Goal: Information Seeking & Learning: Learn about a topic

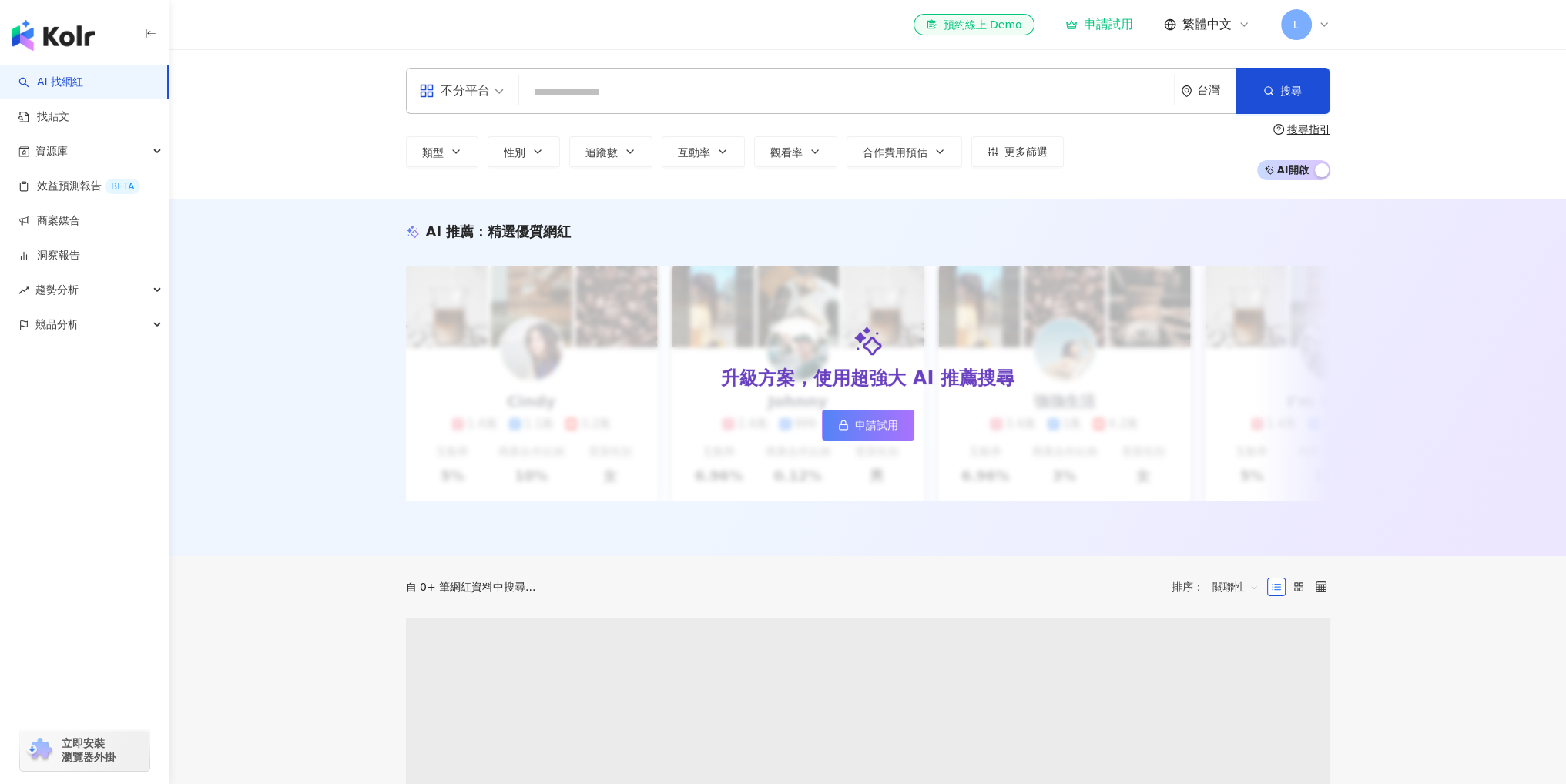
click at [598, 89] on input "search" at bounding box center [847, 91] width 642 height 29
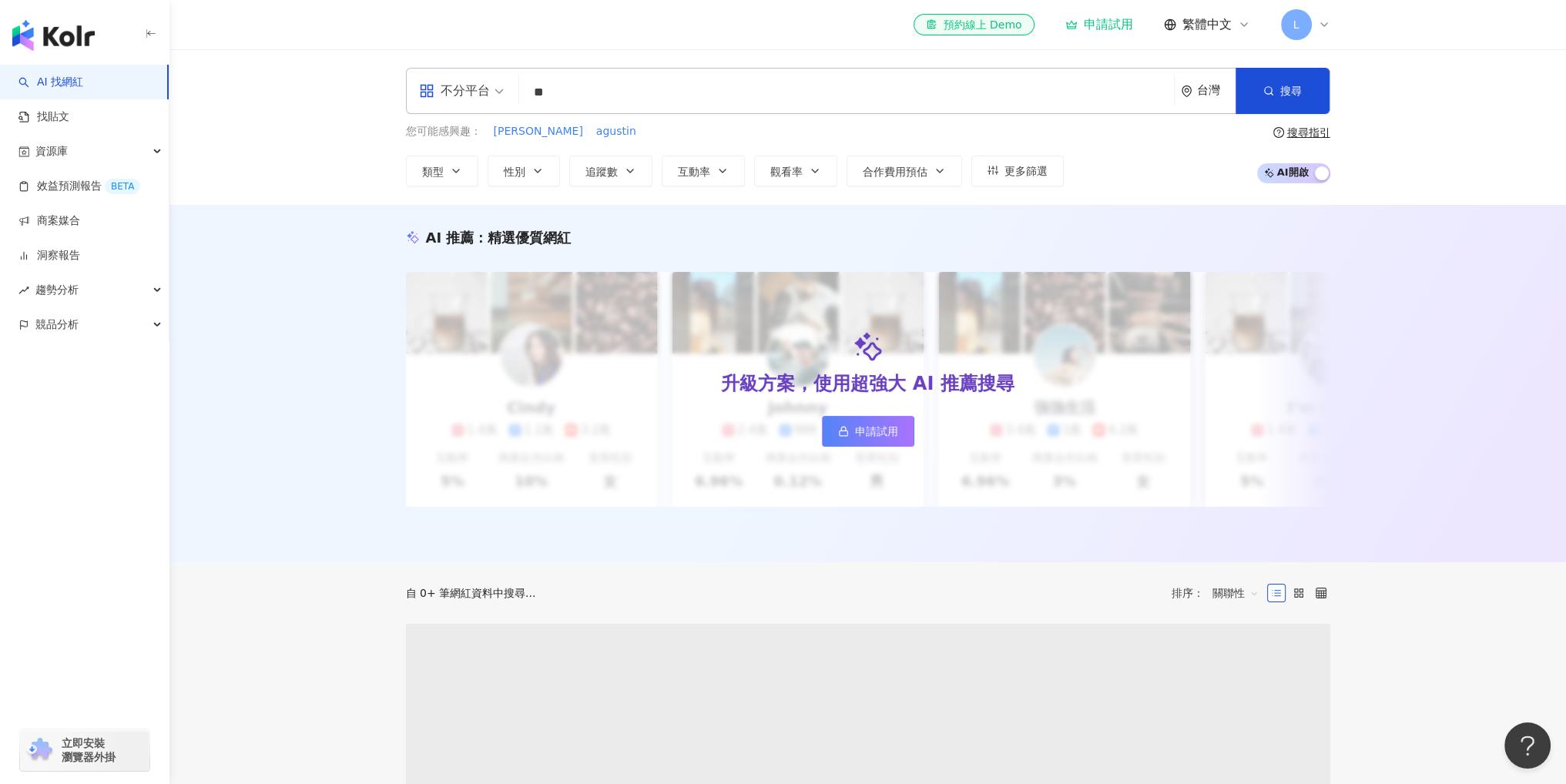
type input "*"
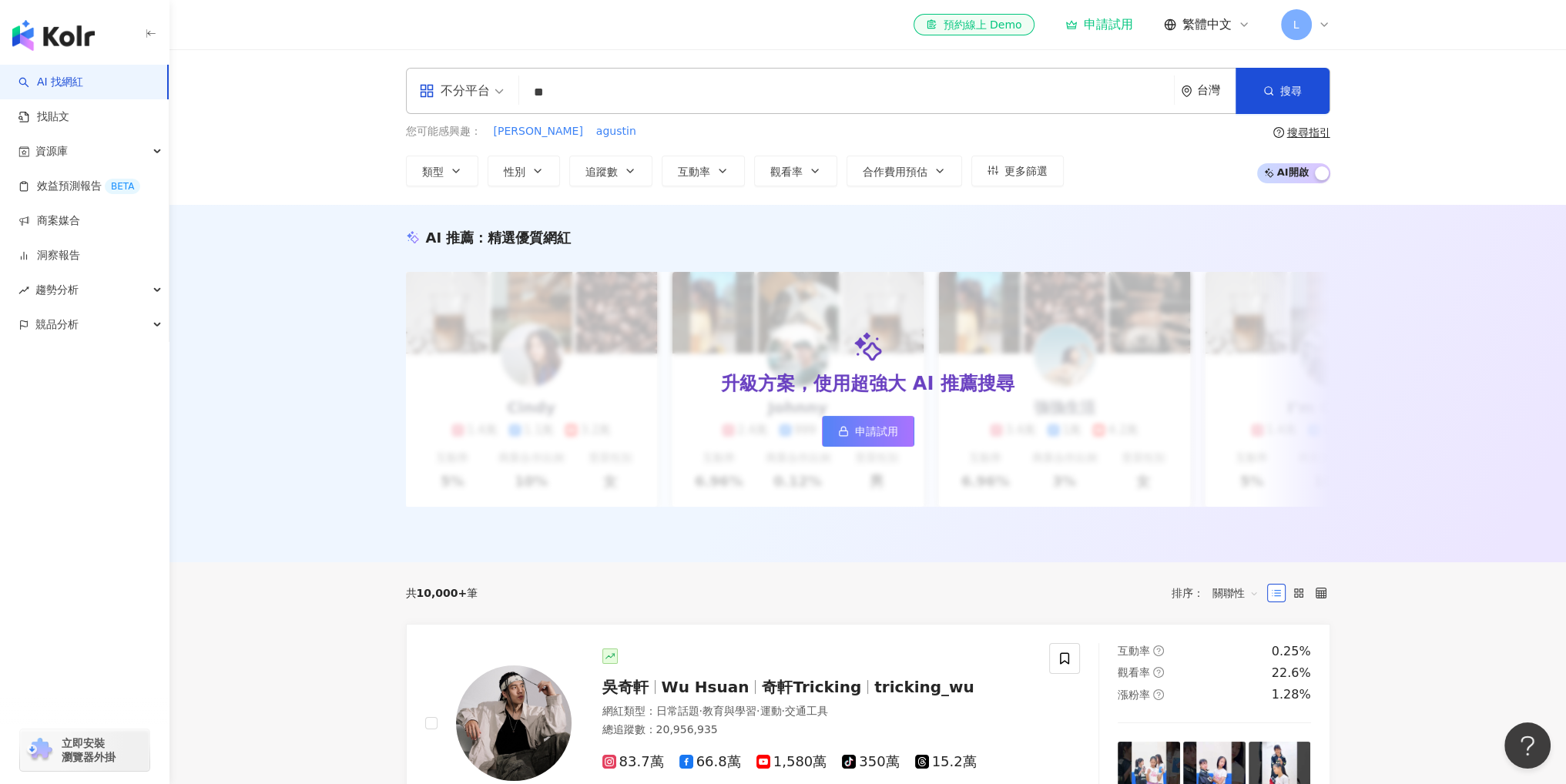
type input "*"
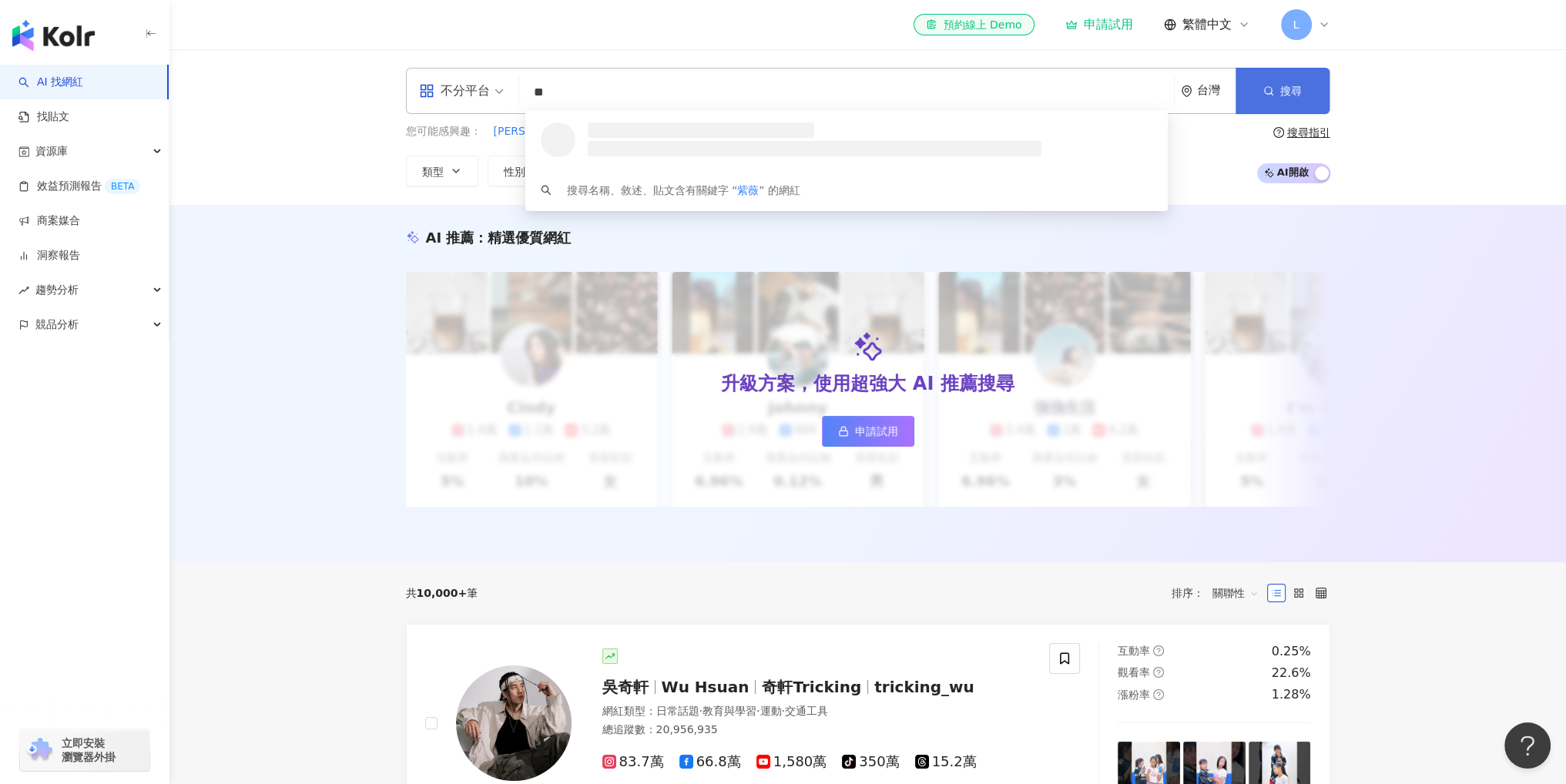
type input "**"
click at [1328, 105] on button "搜尋" at bounding box center [1282, 91] width 94 height 46
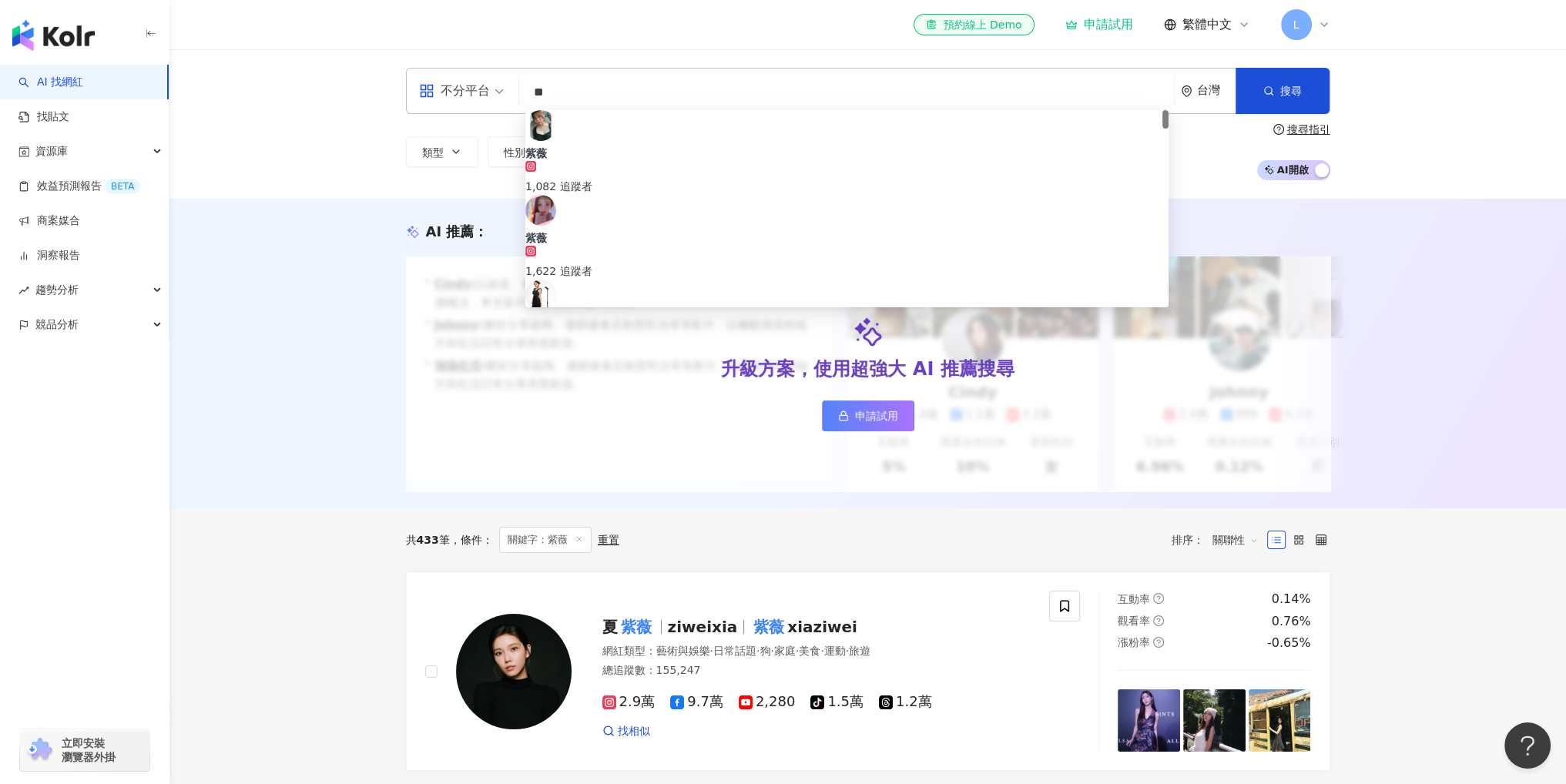
click at [583, 105] on input "**" at bounding box center [847, 91] width 642 height 29
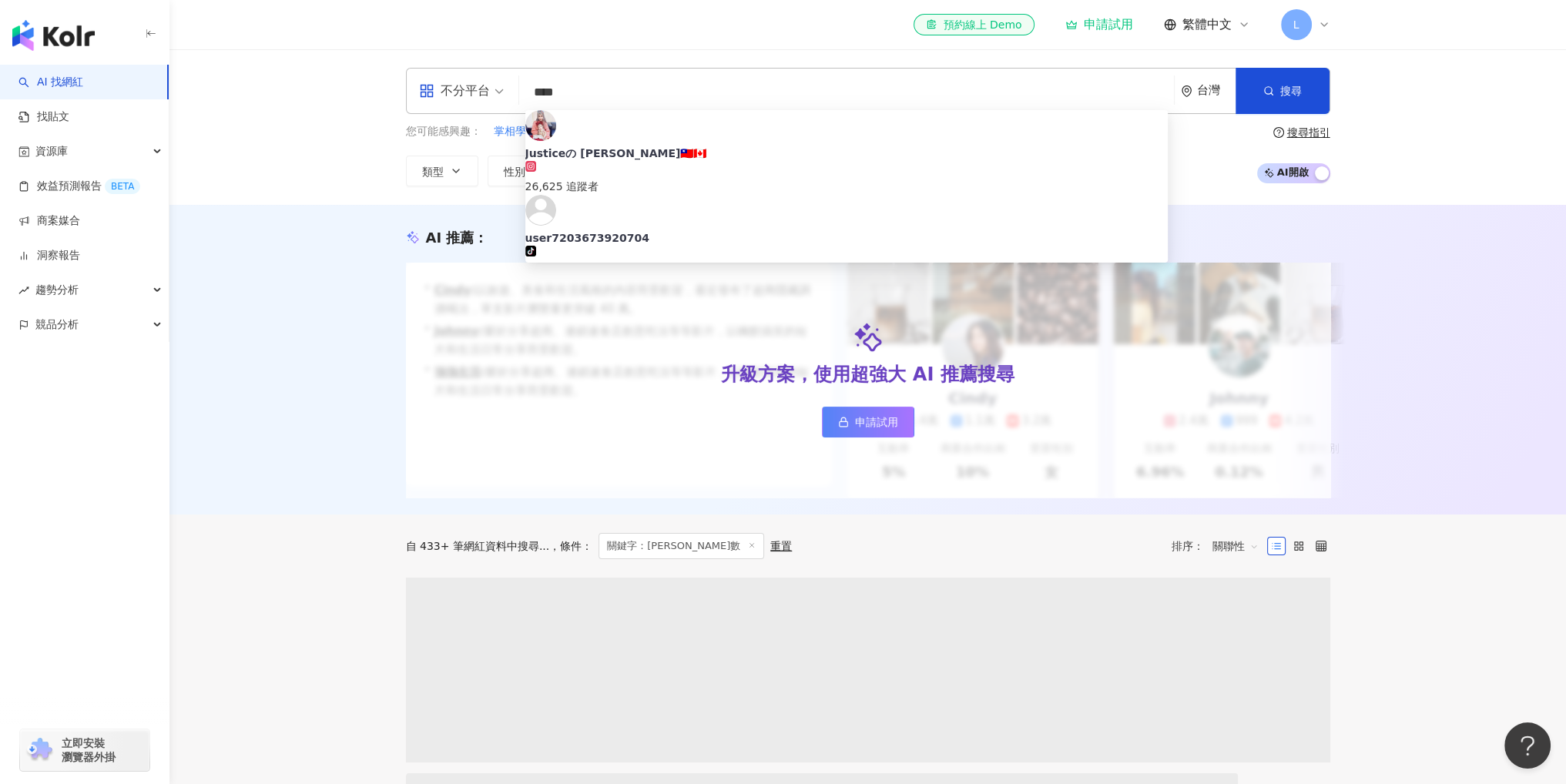
click at [340, 376] on div "AI 推薦 ： 升級方案，使用超強大 AI 推薦搜尋 申請試用 • [PERSON_NAME] : 以旅遊、美食和生活風格的內容而受歡迎，最近發布了超商隱藏調…" at bounding box center [867, 359] width 1396 height 310
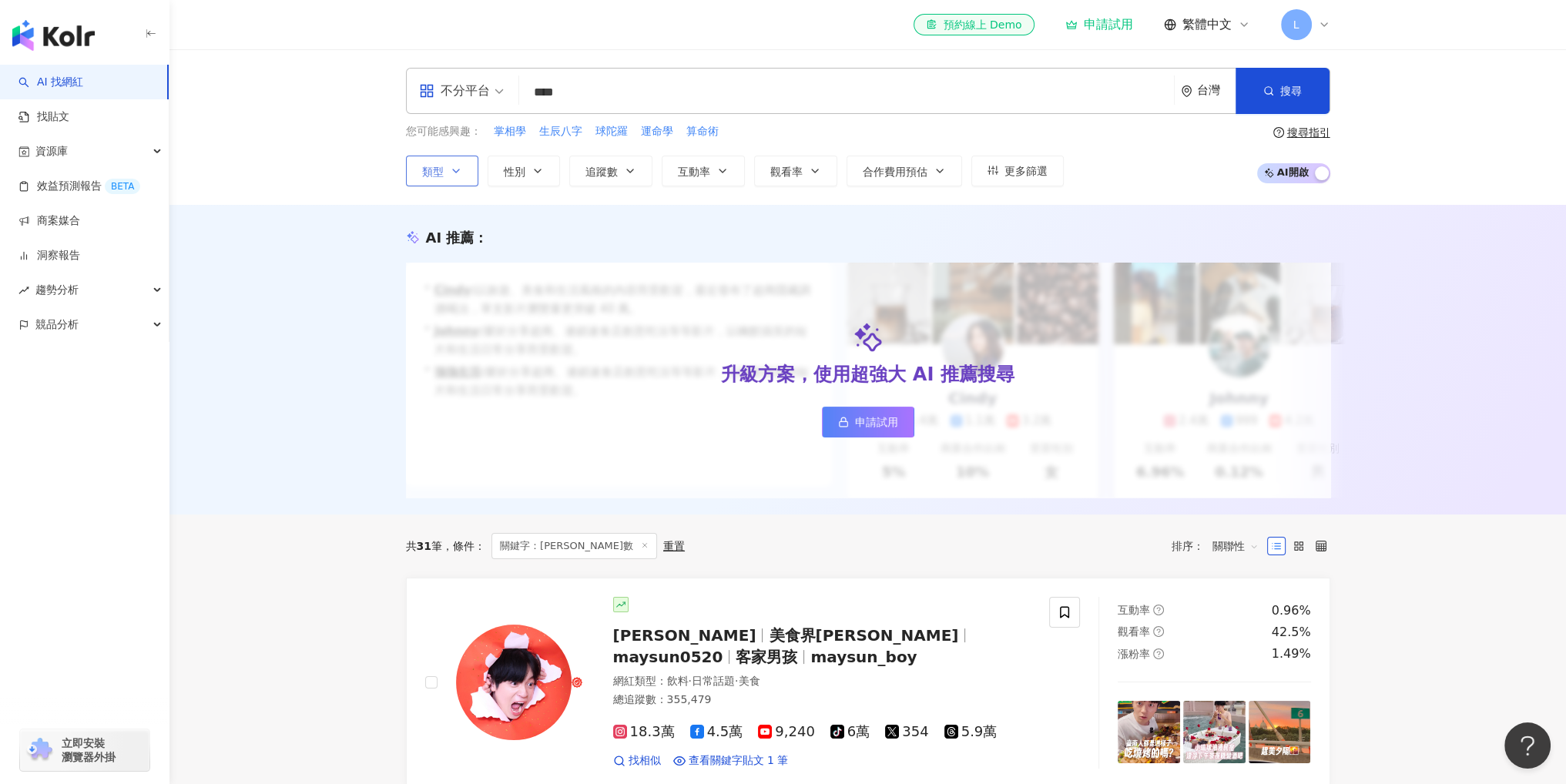
click at [446, 168] on button "類型" at bounding box center [443, 171] width 73 height 31
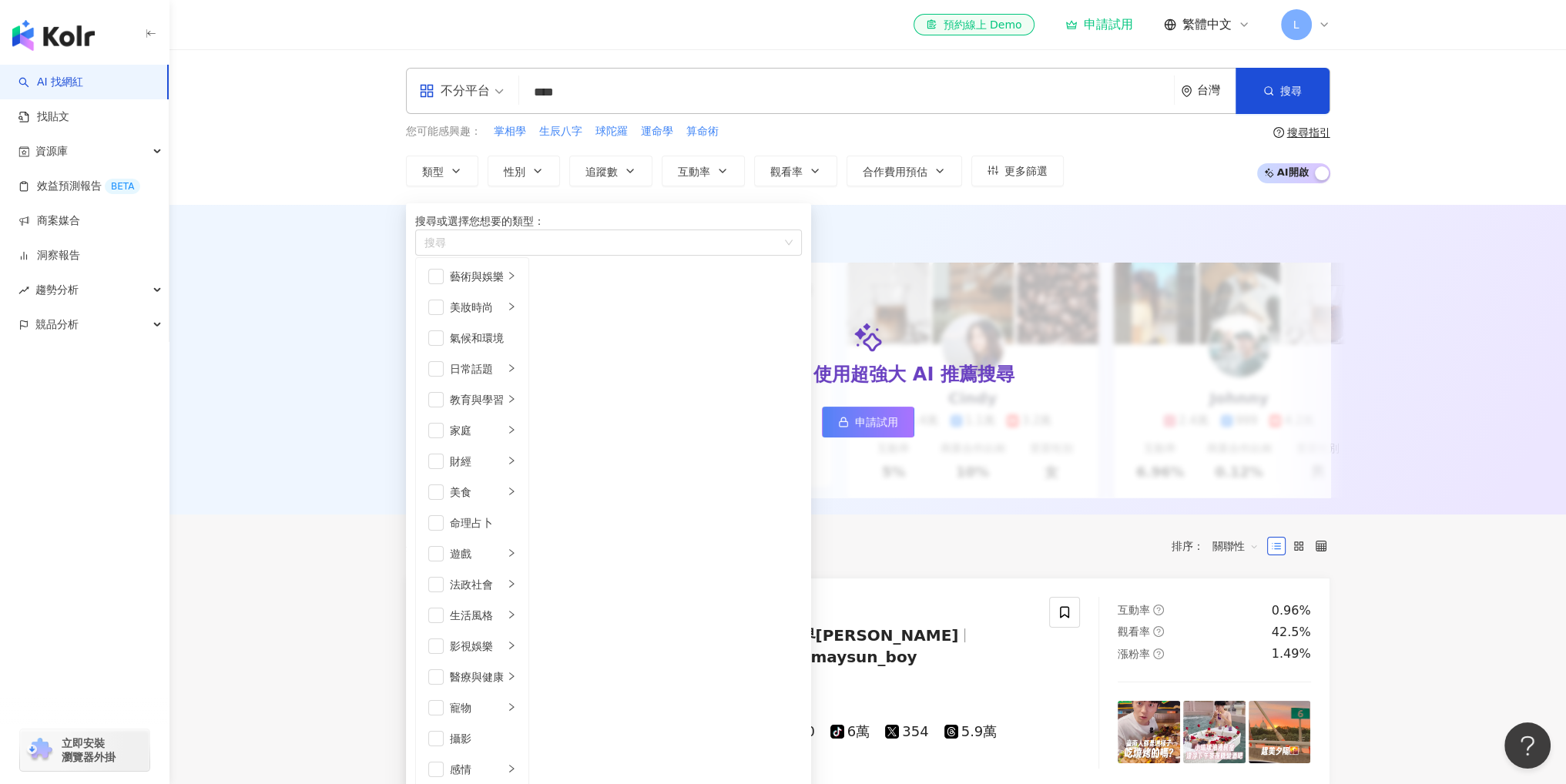
click at [347, 174] on div "不分平台 **** 台灣 搜尋 [URL][DOMAIN_NAME] keyword Justiceの [PERSON_NAME]🇹🇼🇨🇦 26,625 追蹤…" at bounding box center [867, 127] width 1396 height 156
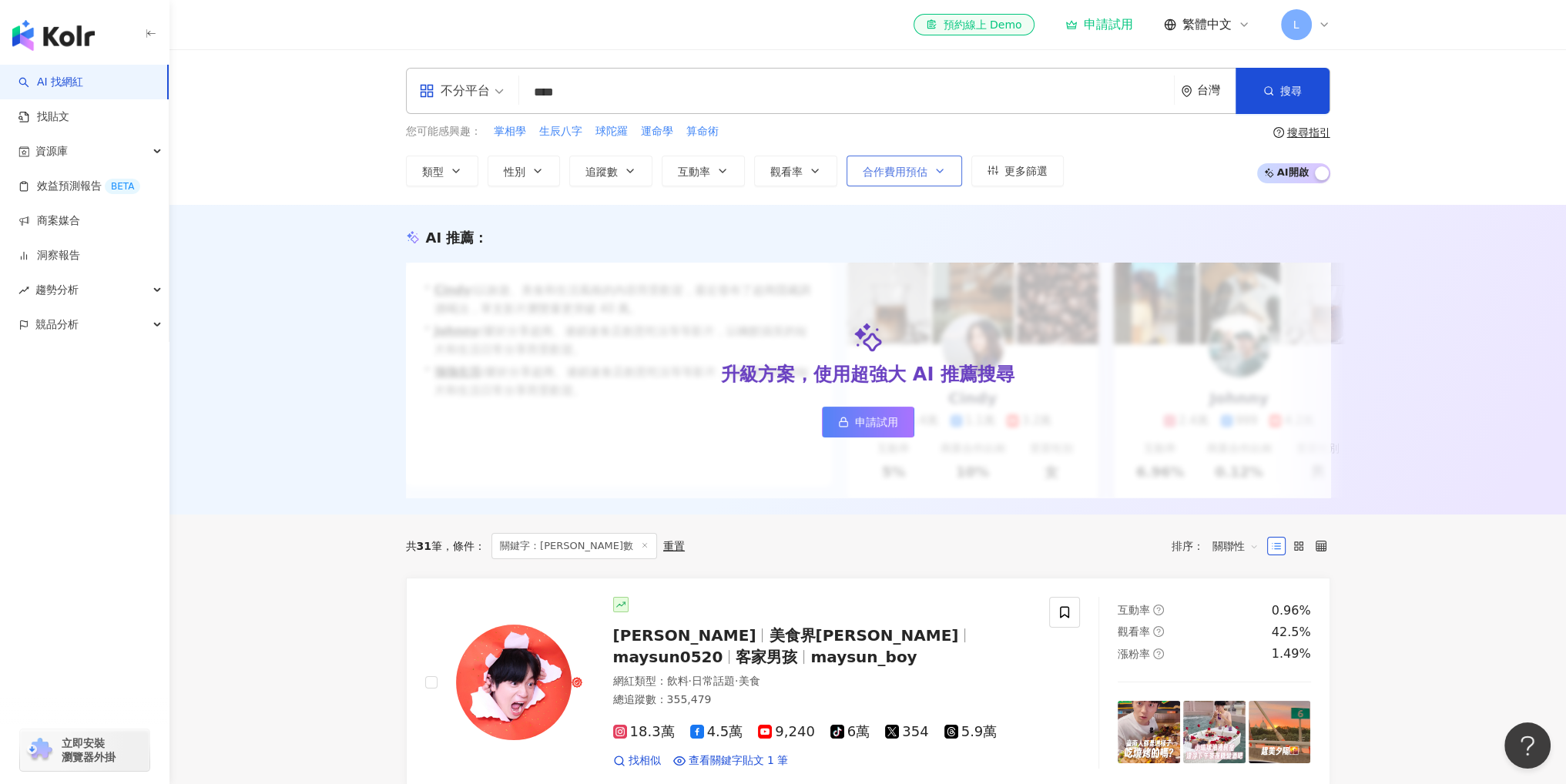
click at [888, 175] on span "合作費用預估" at bounding box center [895, 171] width 64 height 12
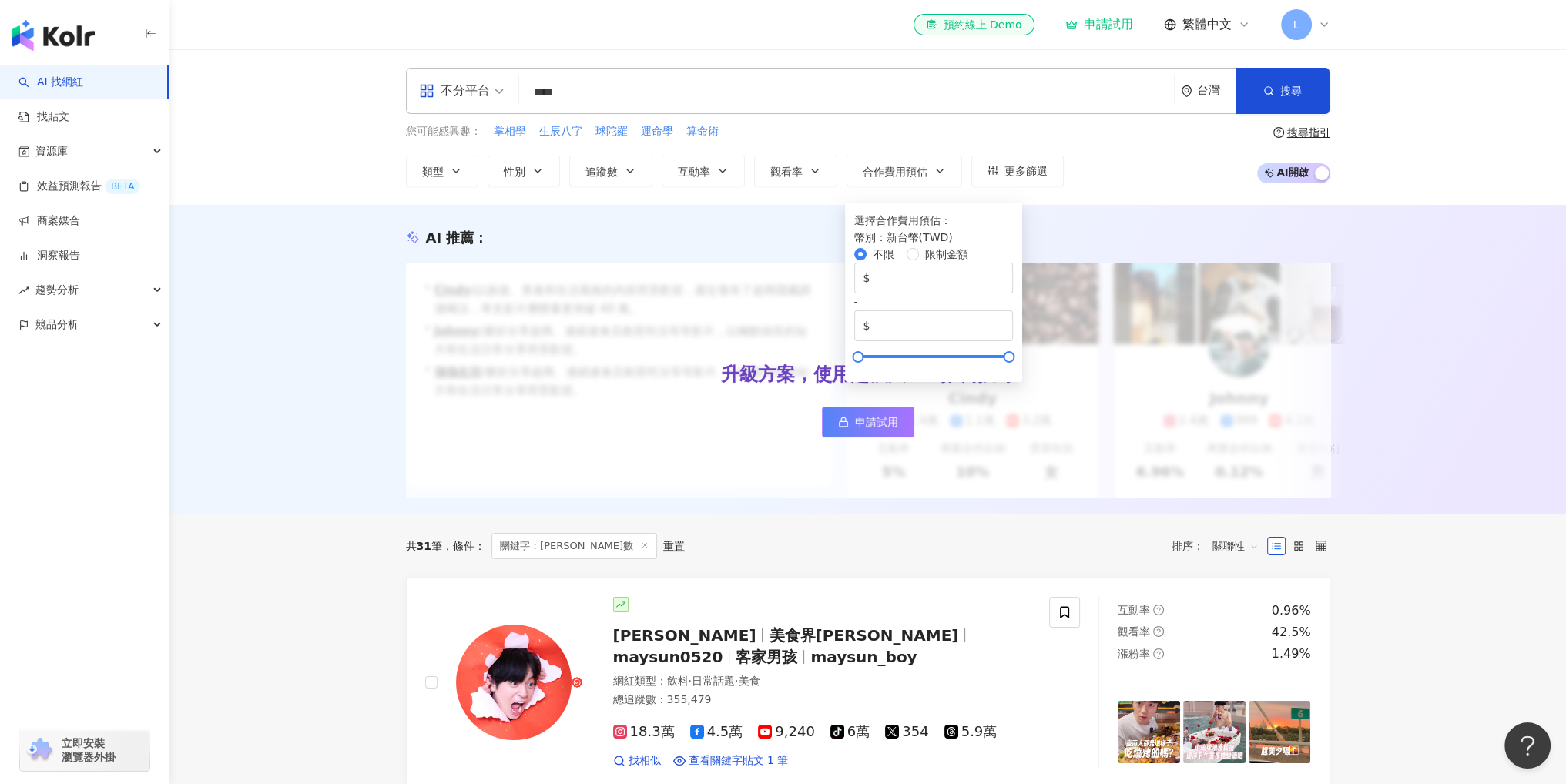
click at [893, 135] on div "您可能感興趣： 掌相學 生辰八字 球陀羅 運命學 算命術" at bounding box center [735, 132] width 657 height 17
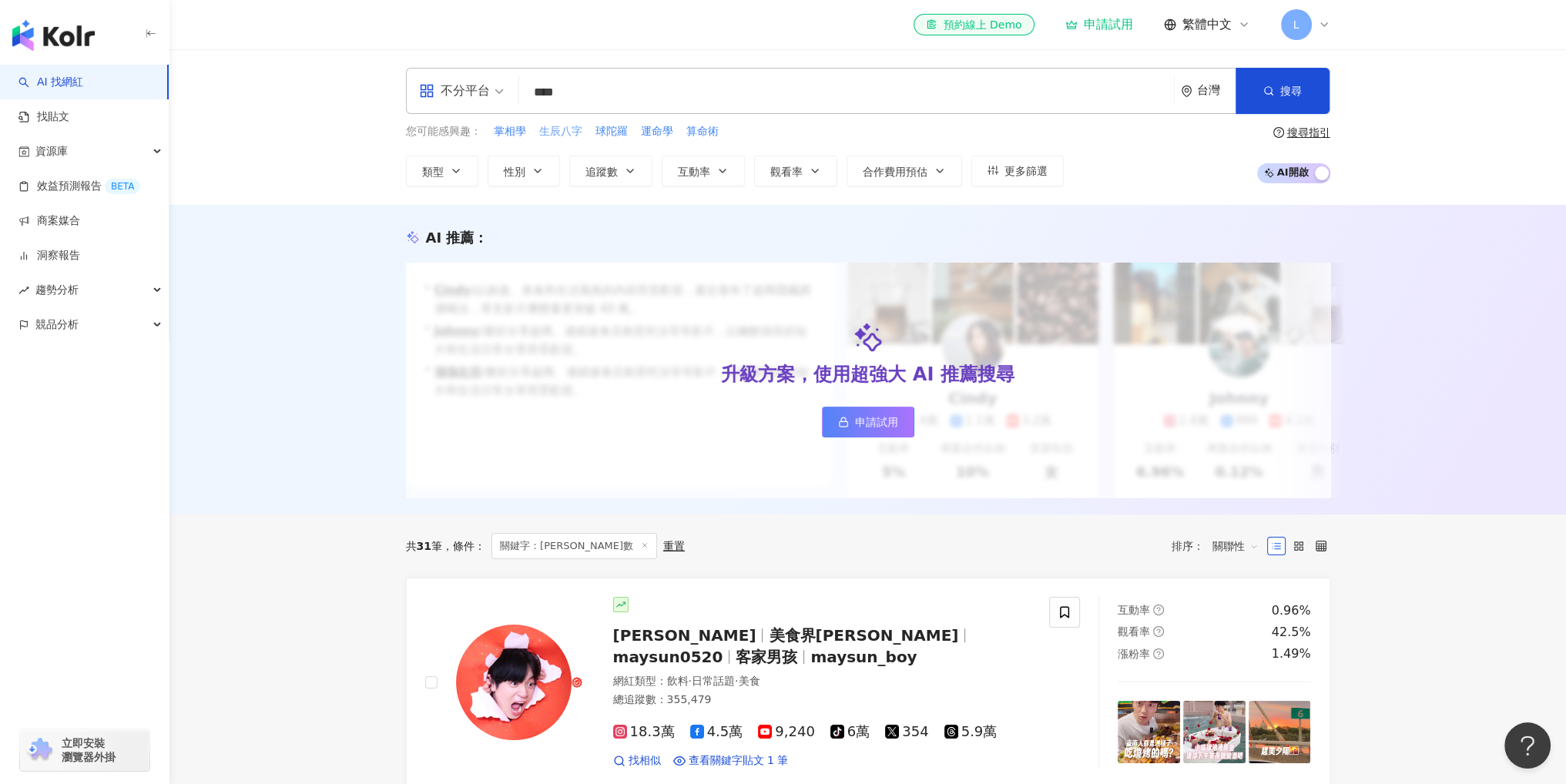
click at [571, 136] on span "生辰八字" at bounding box center [560, 132] width 43 height 15
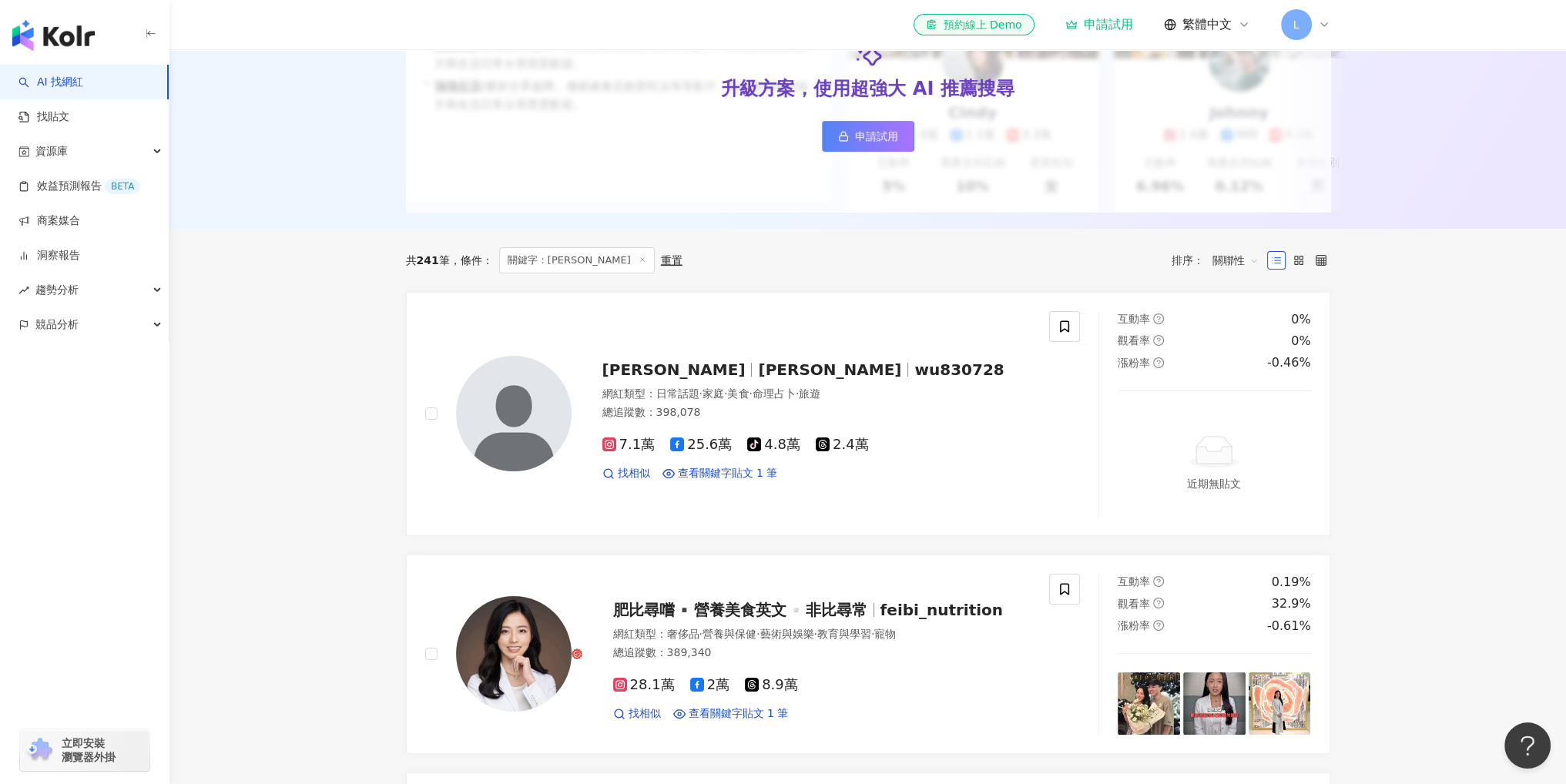
scroll to position [308, 0]
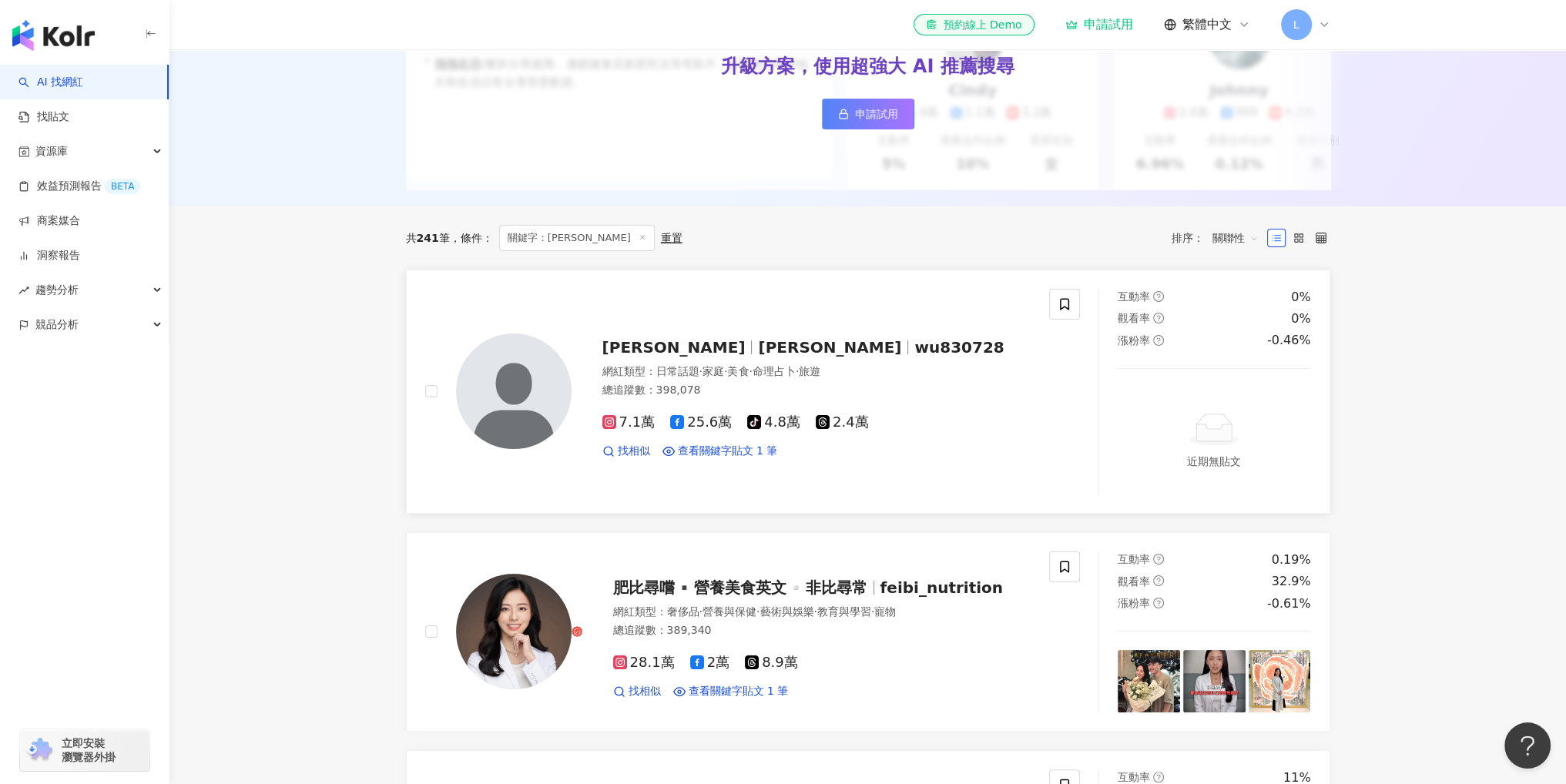
click at [758, 357] on span "[PERSON_NAME]" at bounding box center [829, 347] width 143 height 19
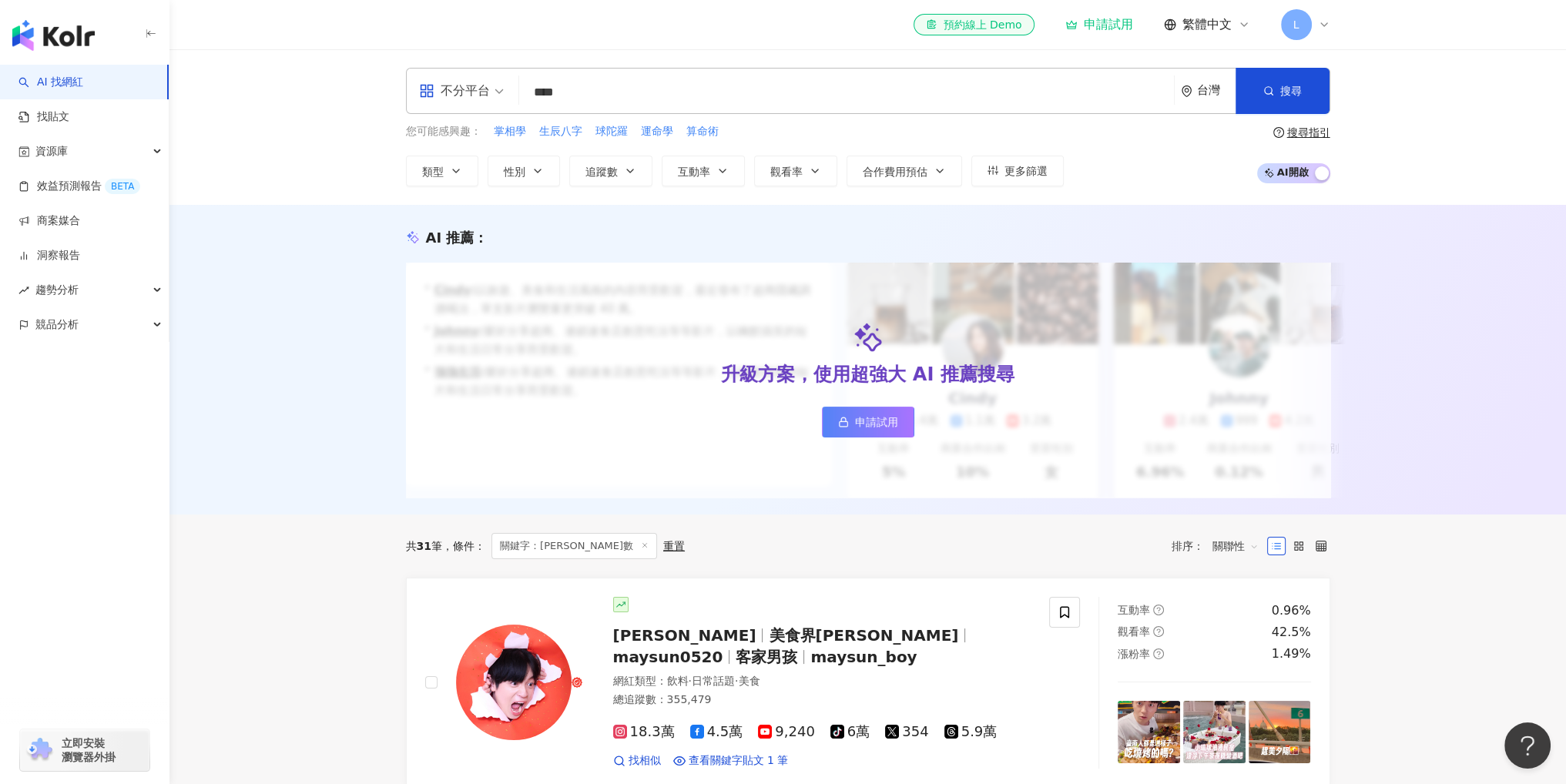
click at [594, 87] on input "****" at bounding box center [847, 91] width 642 height 29
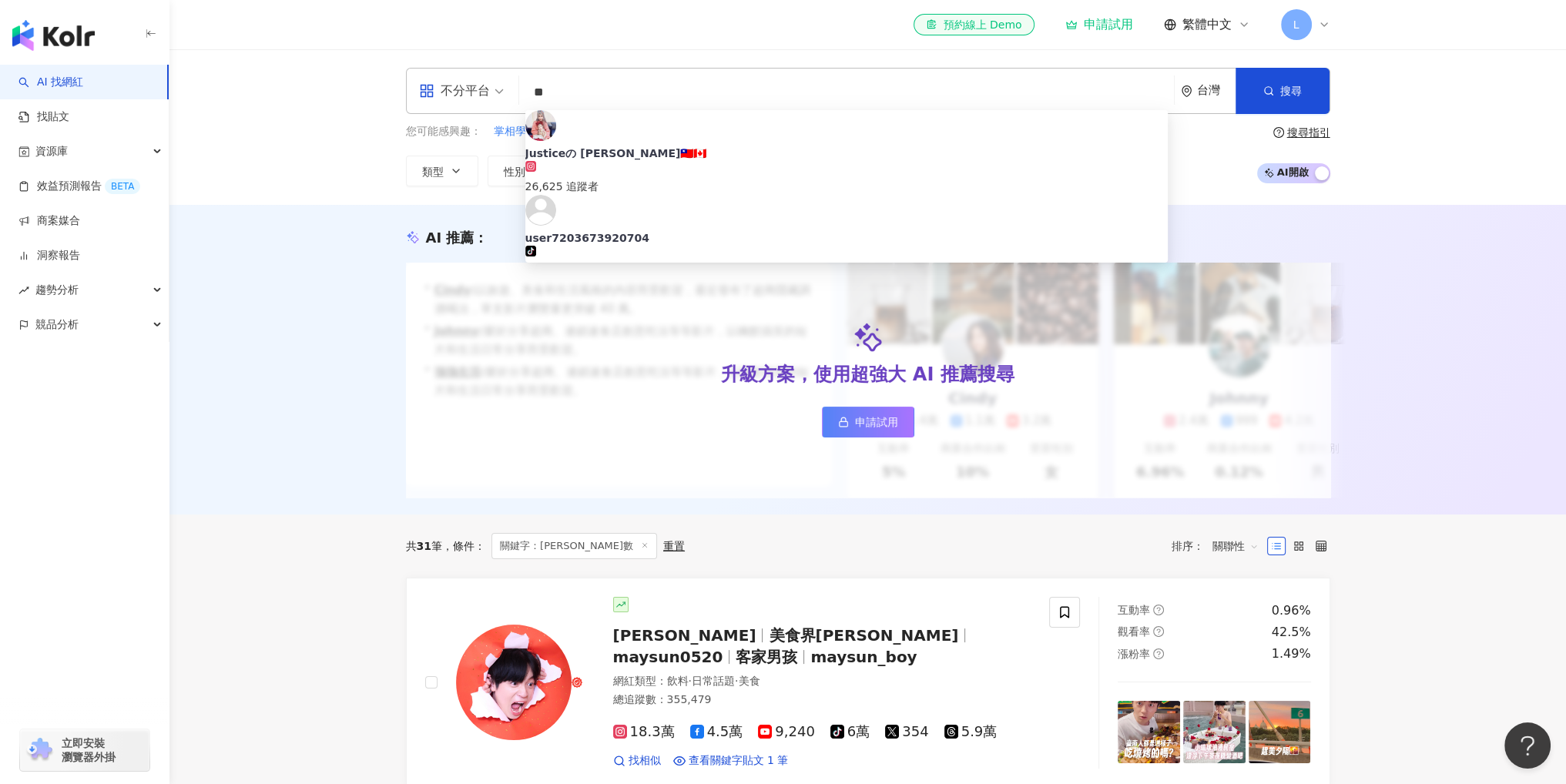
type input "*"
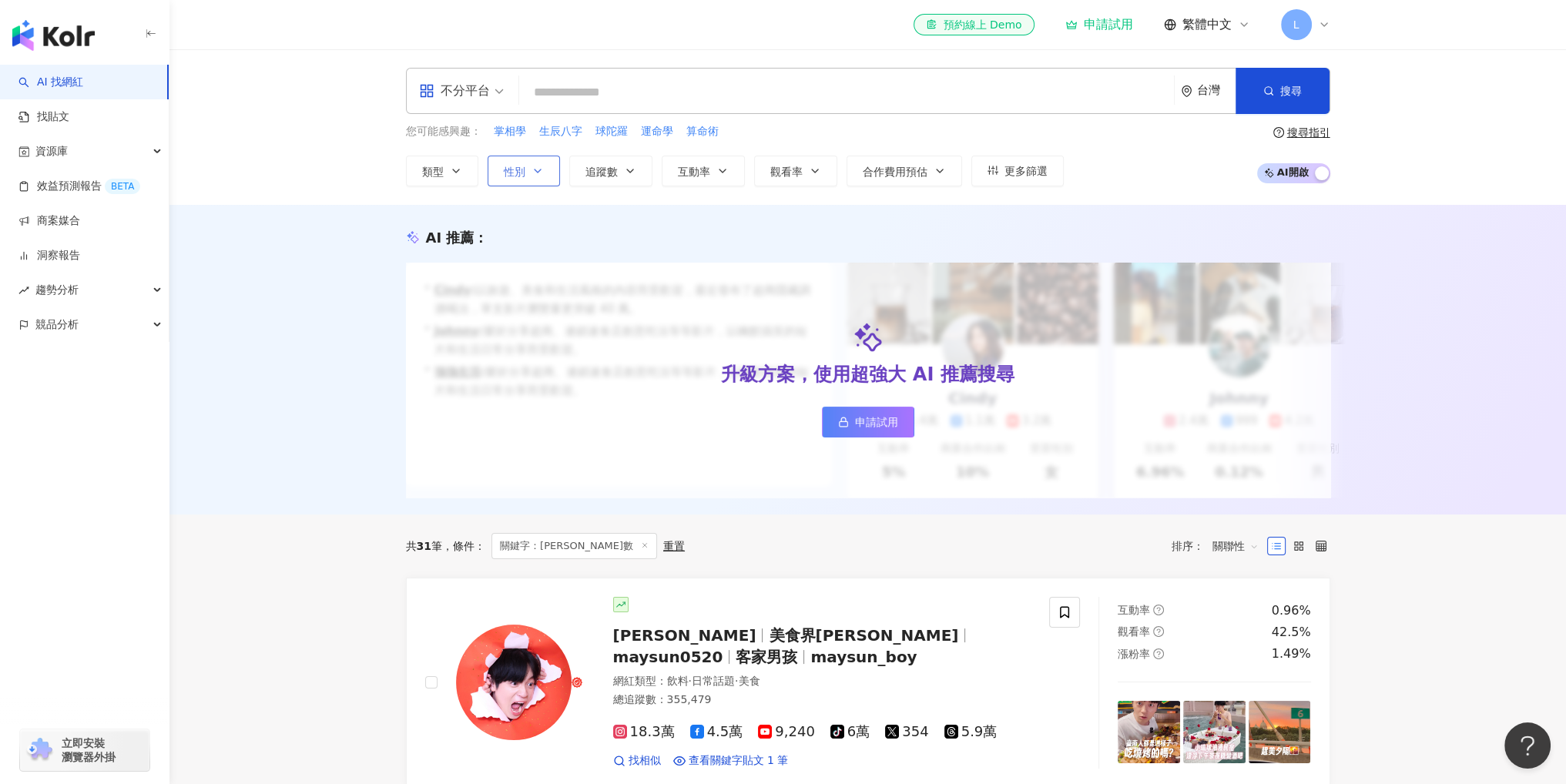
click at [508, 170] on span "性別" at bounding box center [514, 171] width 21 height 12
click at [561, 229] on span "女" at bounding box center [572, 220] width 23 height 17
click at [470, 175] on button "類型" at bounding box center [443, 171] width 73 height 31
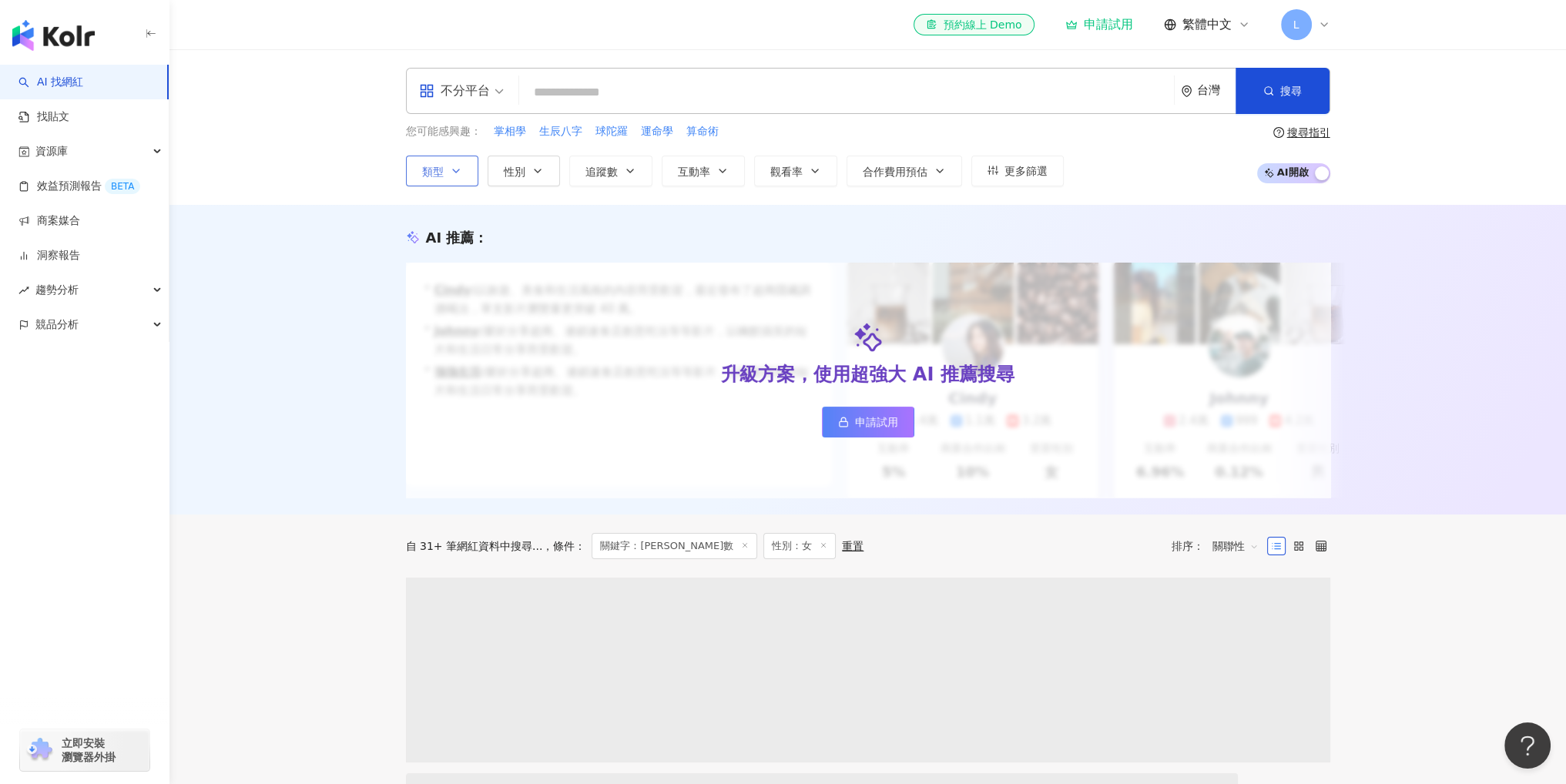
click at [464, 175] on button "類型 搜尋或選擇您想要的類型： 搜尋 藝術與娛樂 美妝時尚 氣候和環境 日常話題 教育與學習 家庭 財經 美食 命理占卜 遊戲 法政社會 生活風格 影視娛樂 …" at bounding box center [443, 171] width 73 height 31
click at [464, 175] on button "類型" at bounding box center [443, 171] width 73 height 31
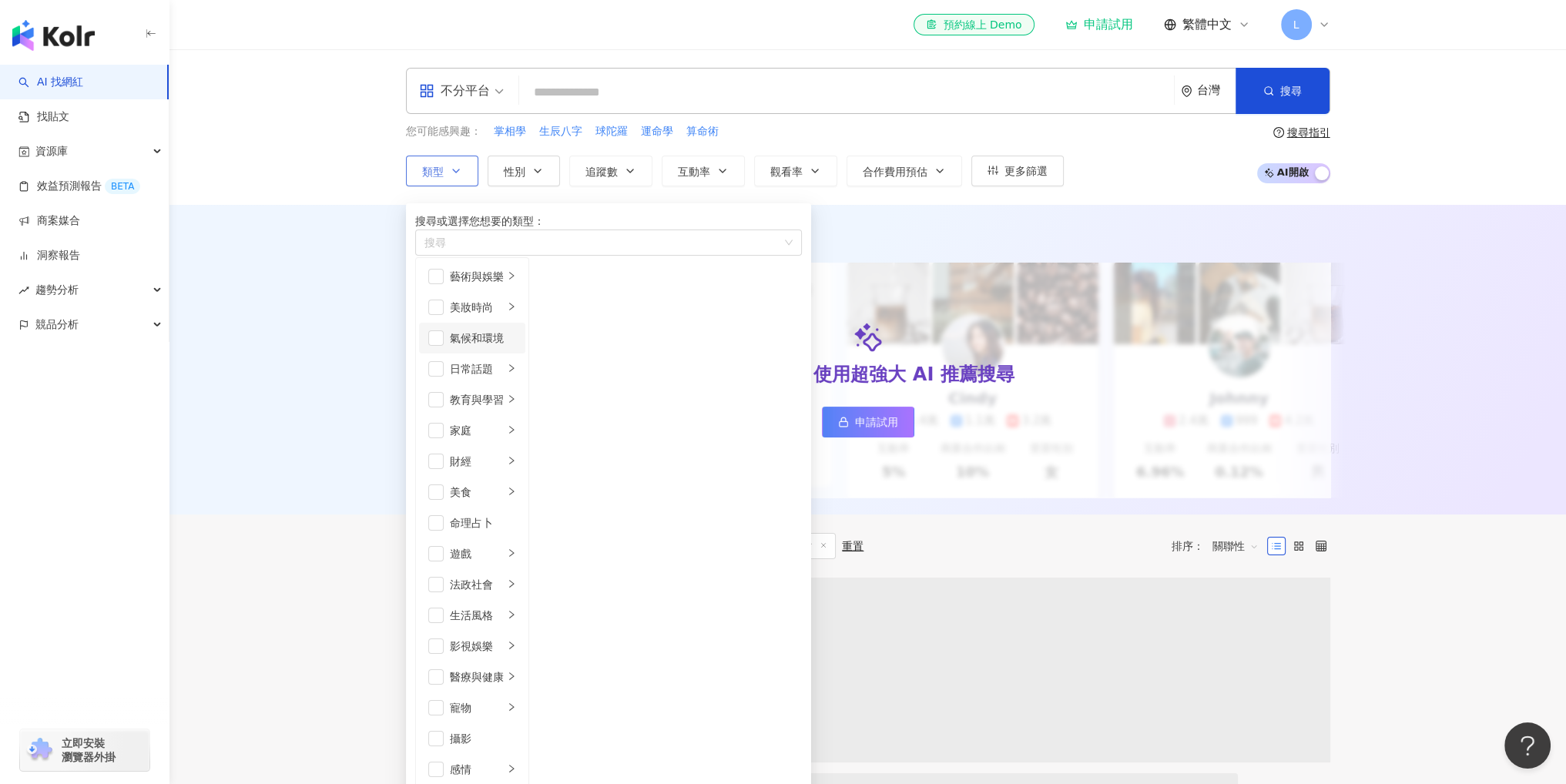
scroll to position [154, 0]
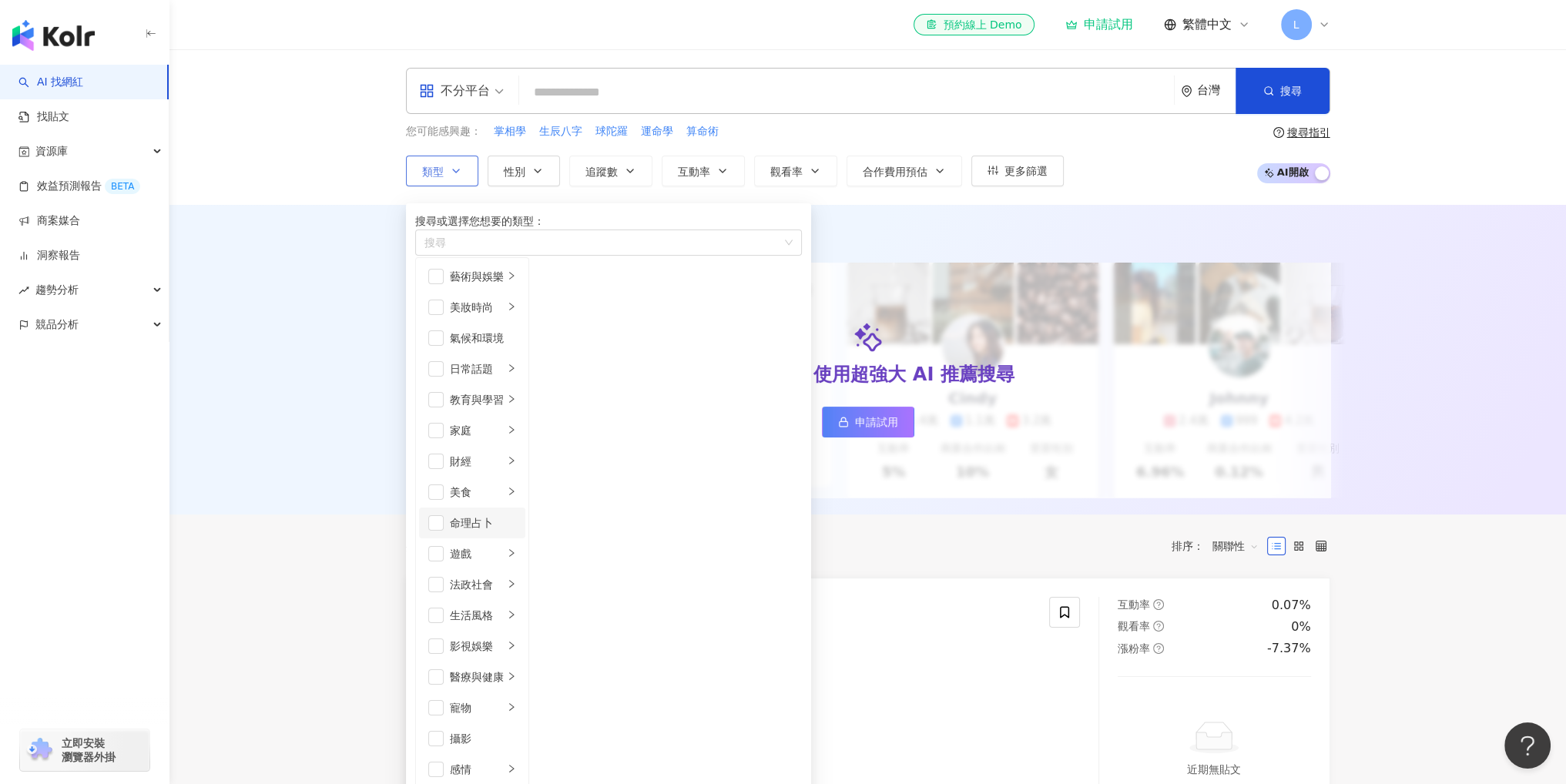
click at [516, 514] on div "命理占卜" at bounding box center [483, 523] width 66 height 17
click at [321, 258] on div "AI 推薦 ： 升級方案，使用超強大 AI 推薦搜尋 申請試用 • [PERSON_NAME] : 以旅遊、美食和生活風格的內容而受歡迎，最近發布了超商隱藏調…" at bounding box center [867, 359] width 1396 height 310
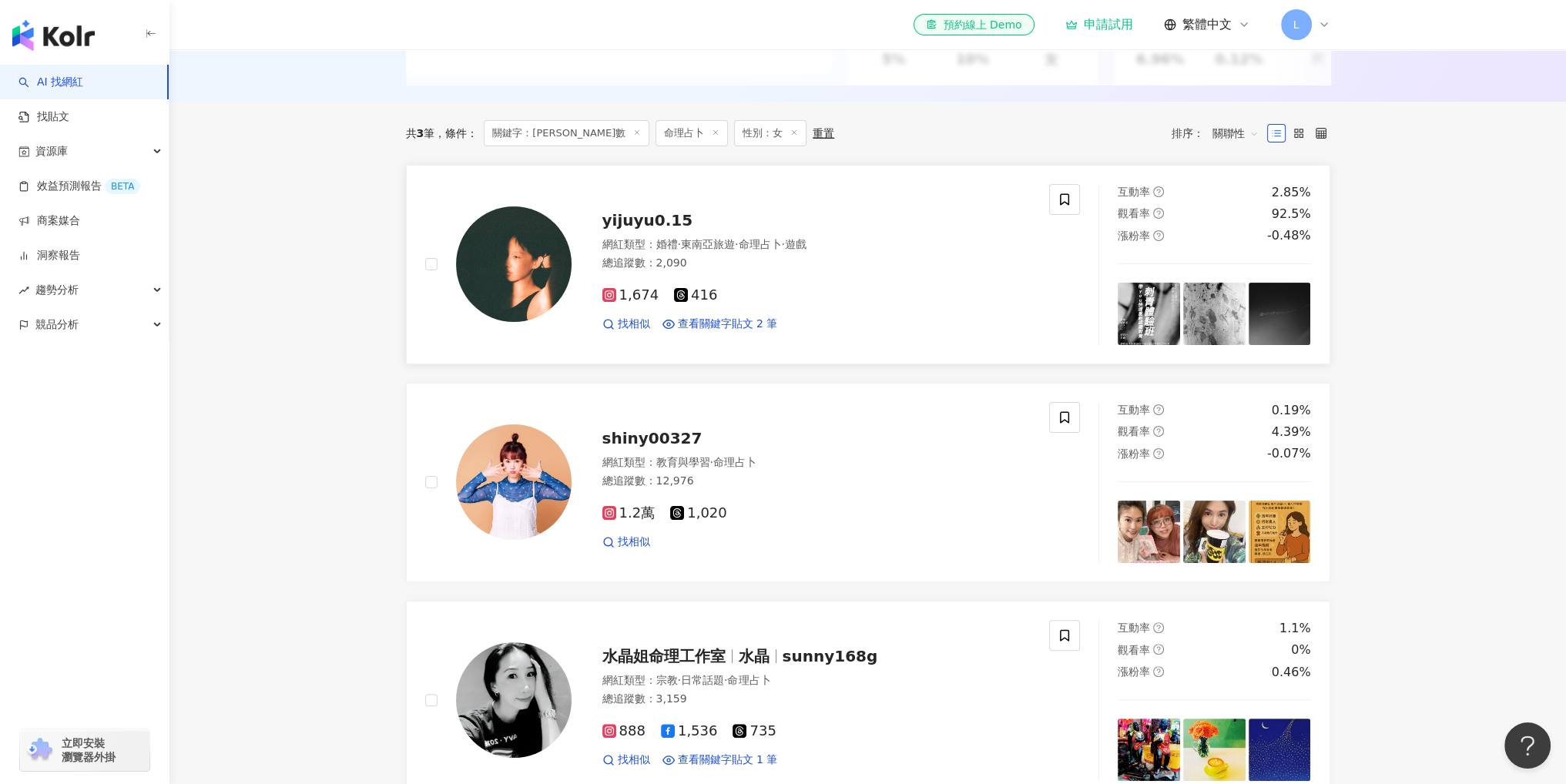
scroll to position [462, 0]
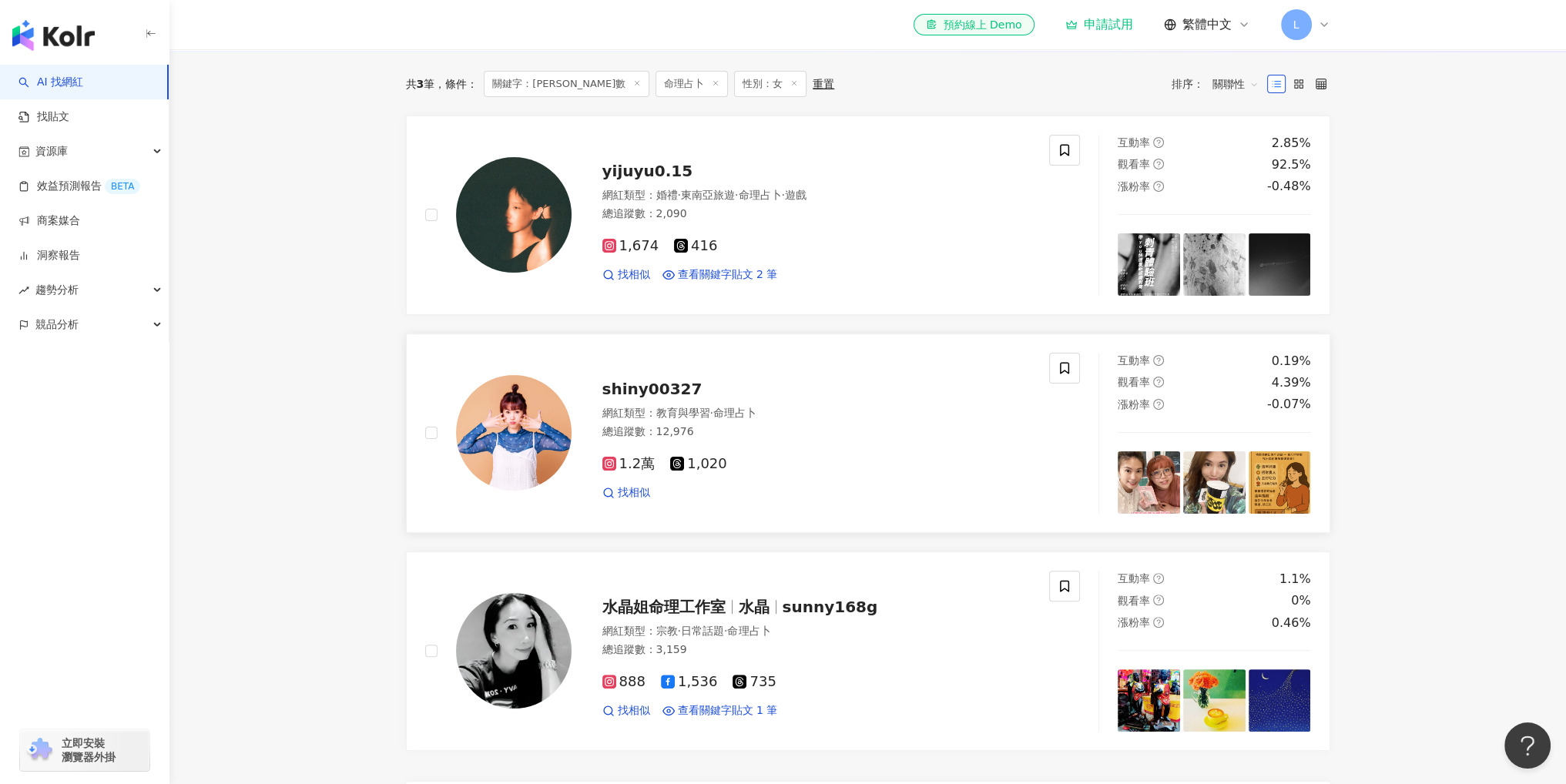
click at [662, 398] on span "shiny00327" at bounding box center [652, 389] width 100 height 19
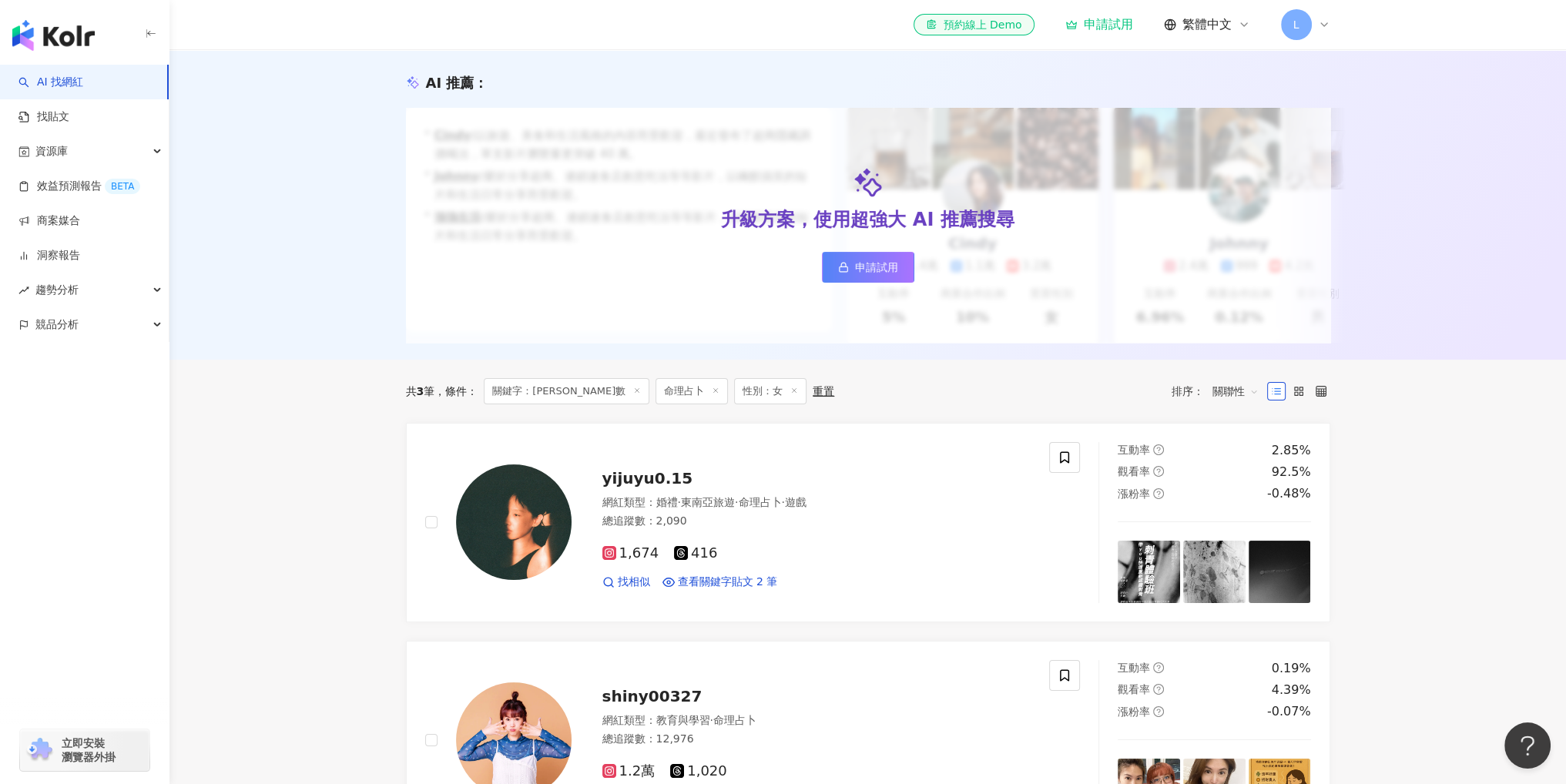
scroll to position [154, 0]
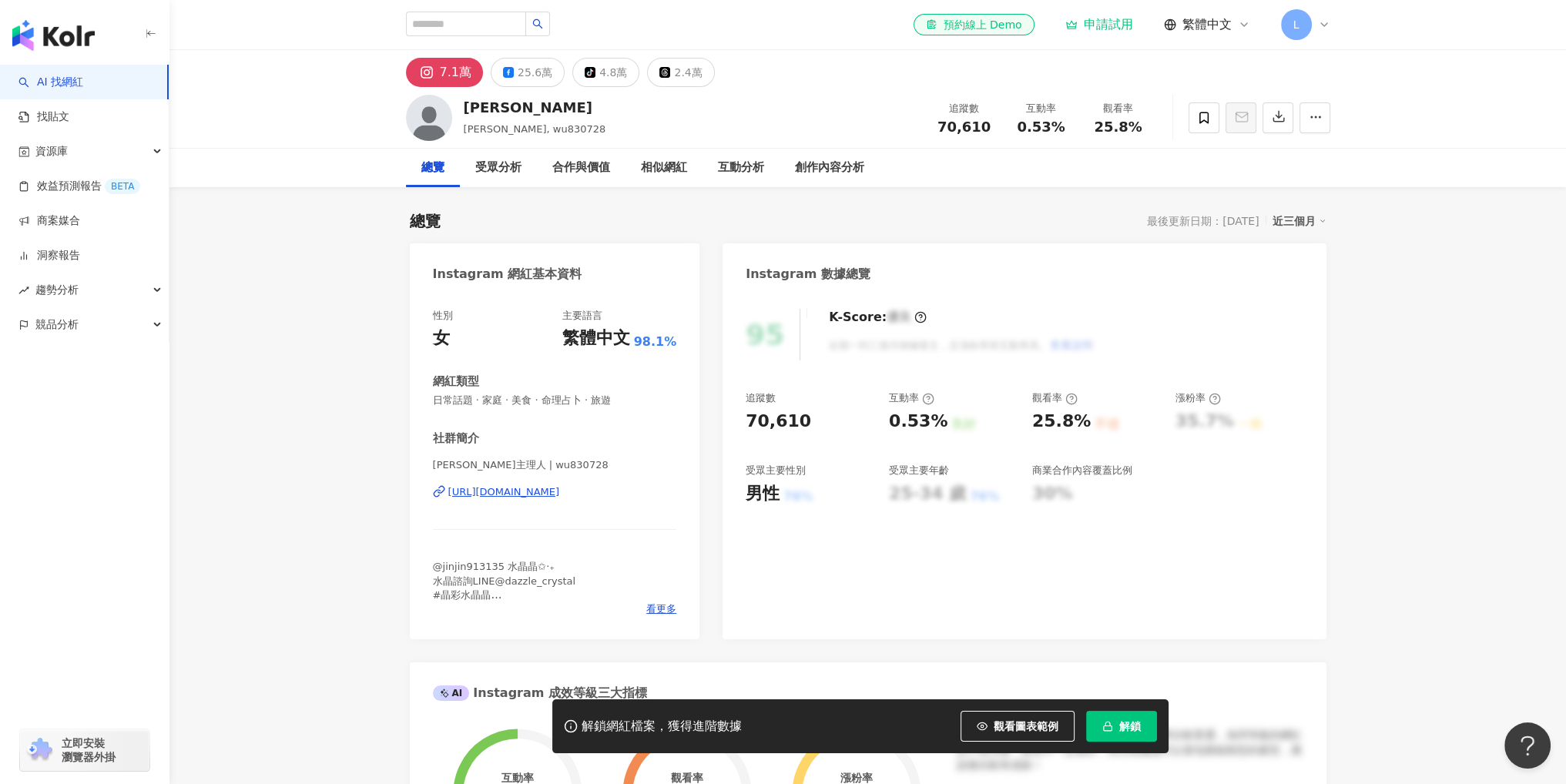
click at [509, 497] on div "https://www.instagram.com/wu830728/" at bounding box center [504, 492] width 112 height 14
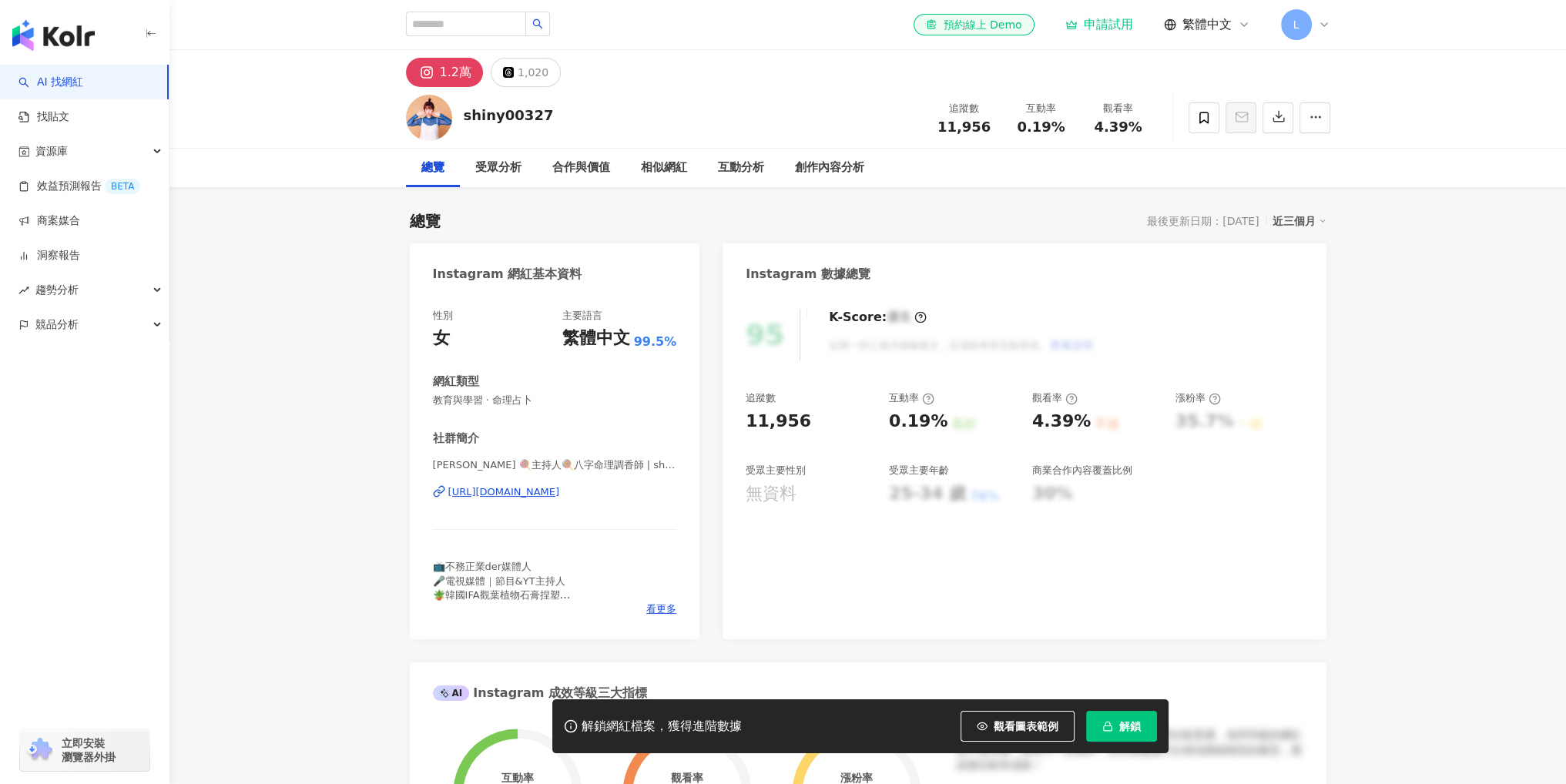
click at [498, 494] on div "https://www.instagram.com/shiny00327/" at bounding box center [504, 492] width 112 height 14
